Goal: Information Seeking & Learning: Learn about a topic

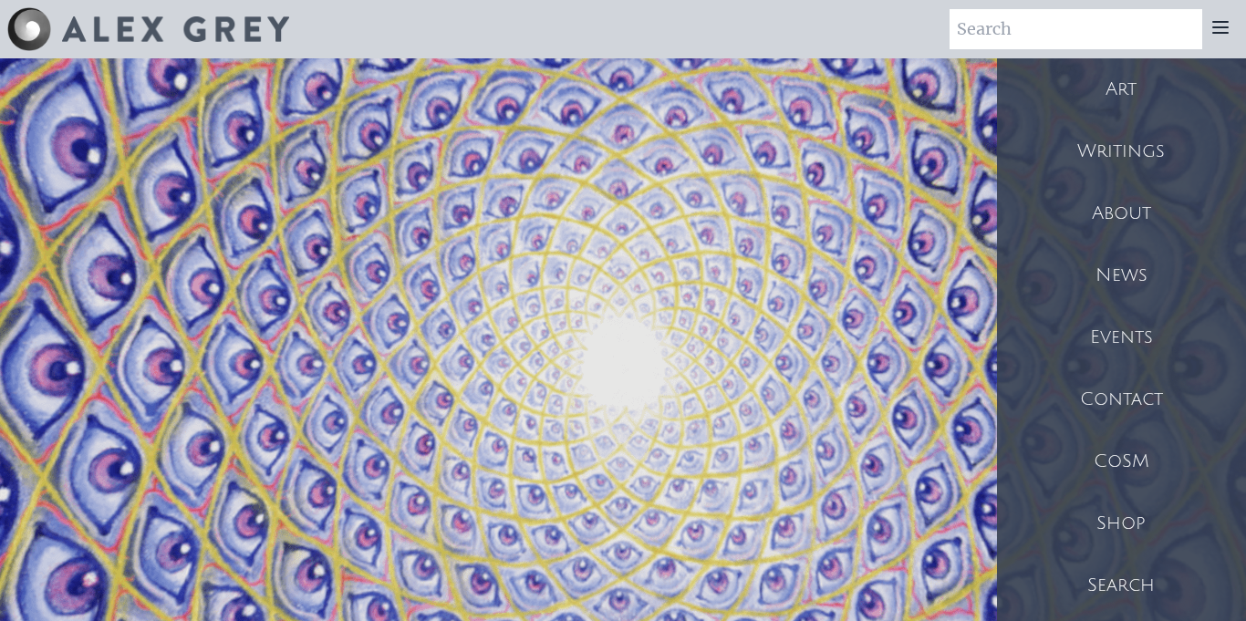
click at [1137, 188] on div "About" at bounding box center [1121, 213] width 249 height 62
click at [1225, 22] on icon at bounding box center [1220, 27] width 15 height 11
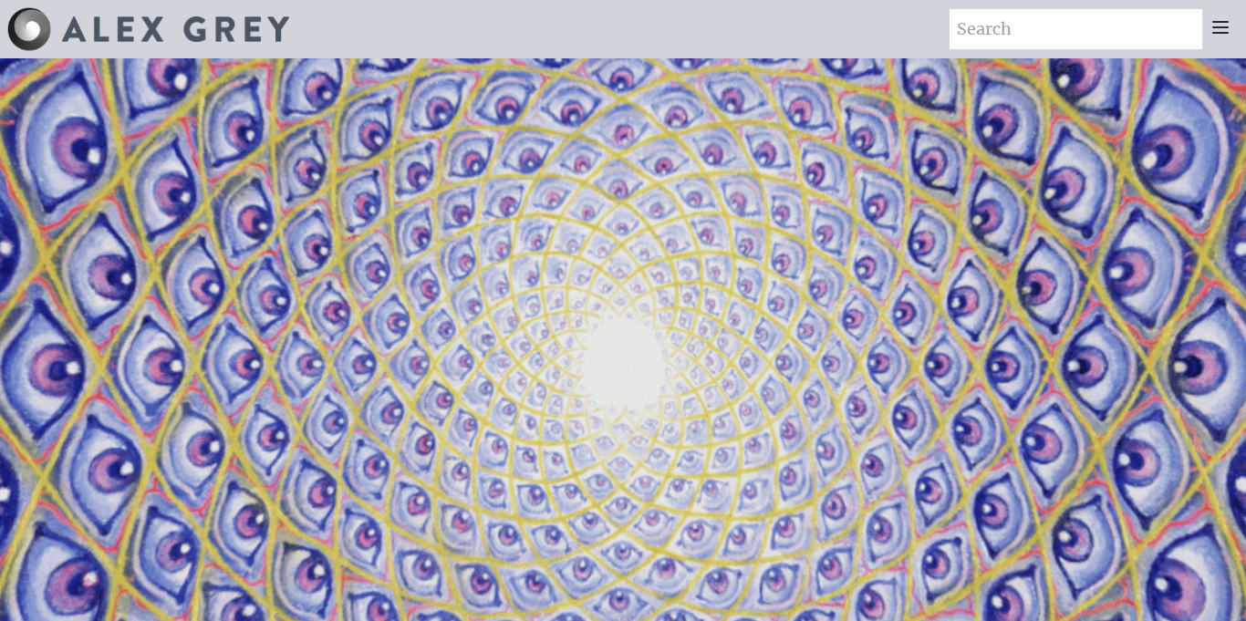
click at [1225, 22] on icon at bounding box center [1220, 27] width 15 height 11
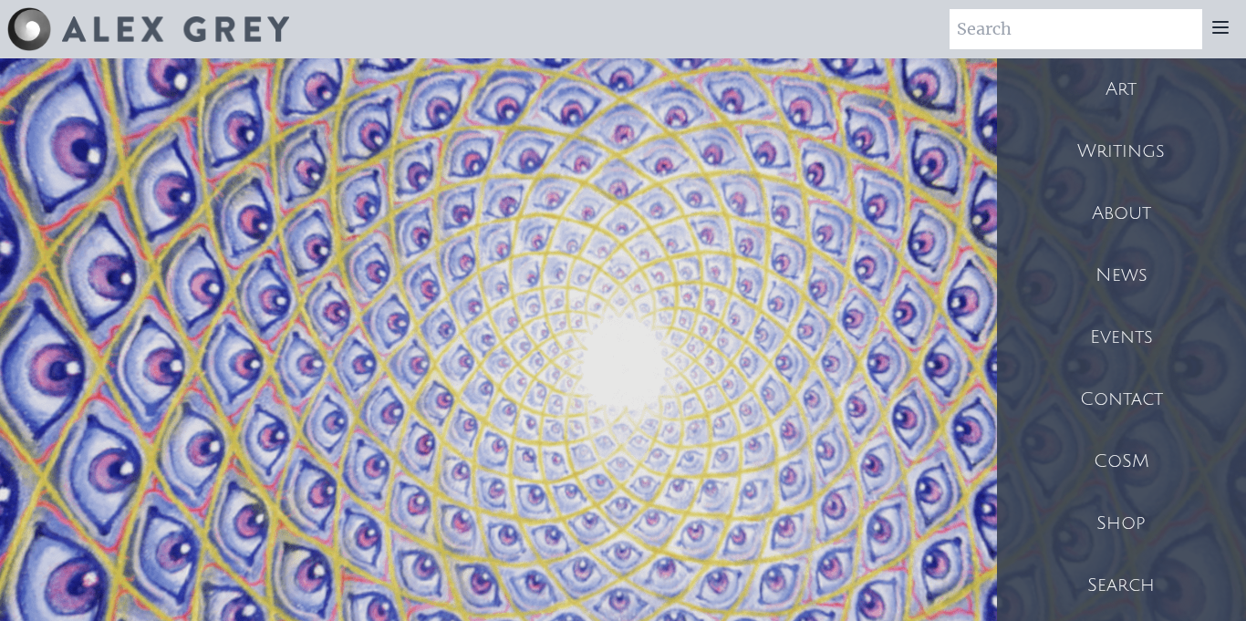
click at [1225, 22] on icon at bounding box center [1220, 27] width 15 height 11
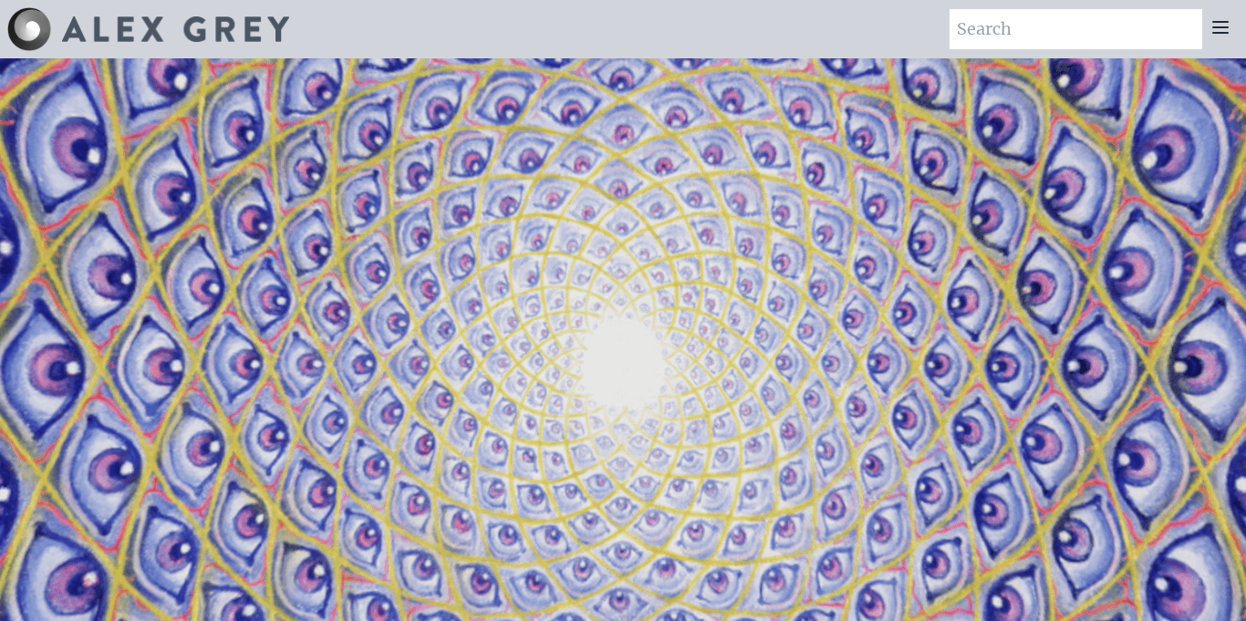
click at [1225, 22] on icon at bounding box center [1220, 27] width 15 height 11
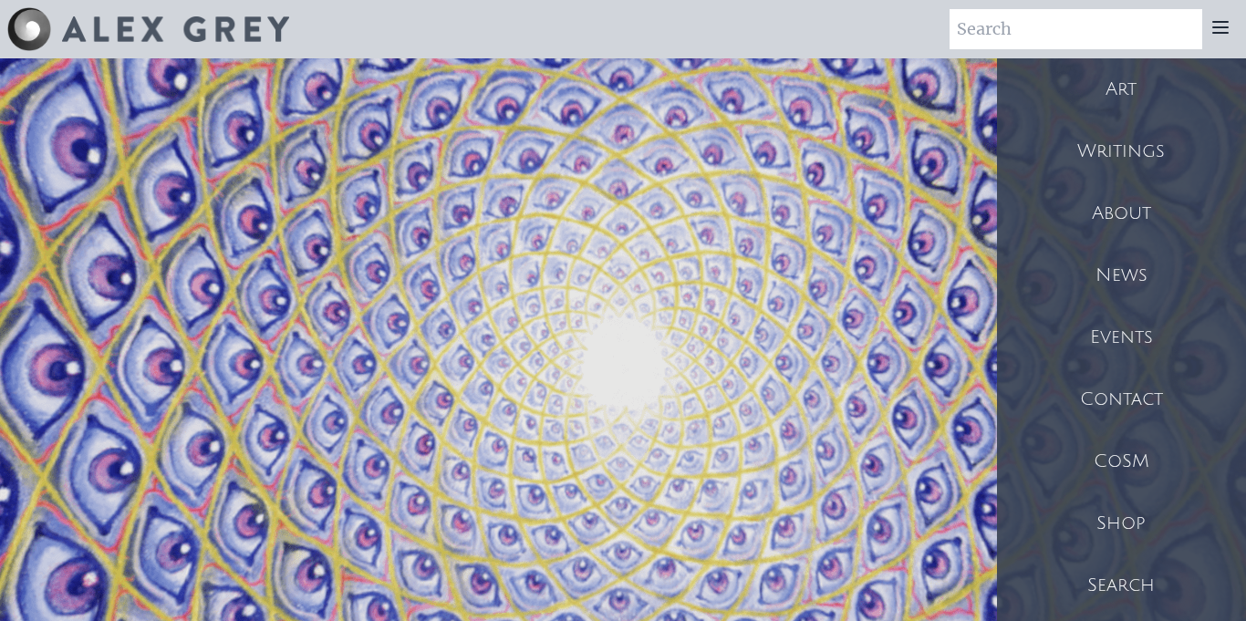
click at [1225, 22] on icon at bounding box center [1220, 27] width 15 height 11
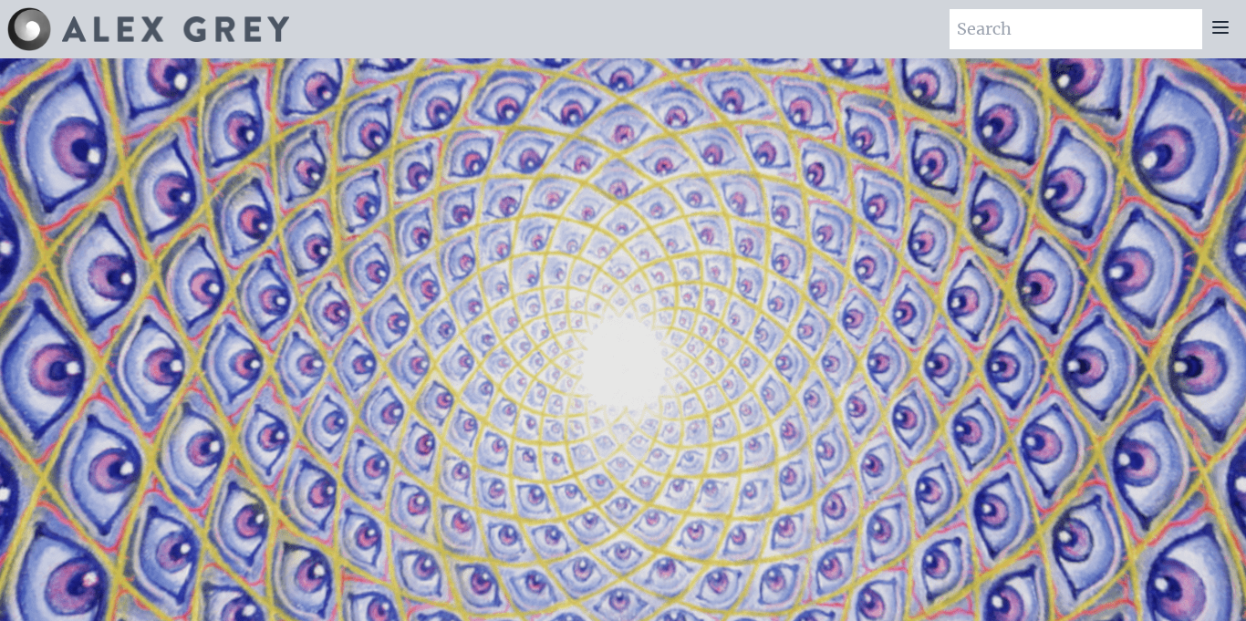
click at [1225, 22] on icon at bounding box center [1220, 27] width 15 height 11
